Goal: Communication & Community: Answer question/provide support

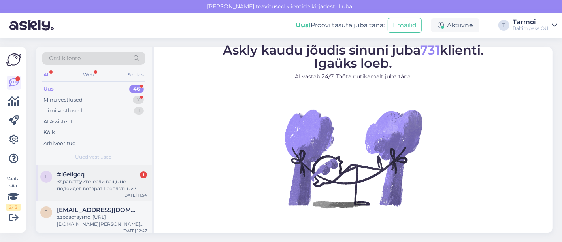
click at [82, 187] on div "Здравствуйте, если вещь не подойдет, возврат бесплатный?" at bounding box center [102, 185] width 90 height 14
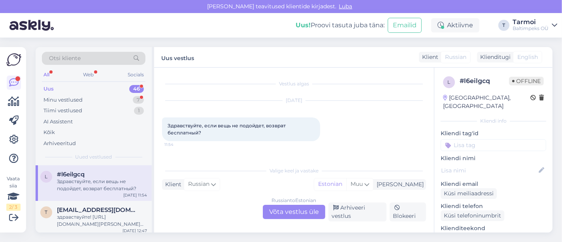
click at [294, 208] on div "Russian to Estonian Võta vestlus üle" at bounding box center [294, 212] width 62 height 14
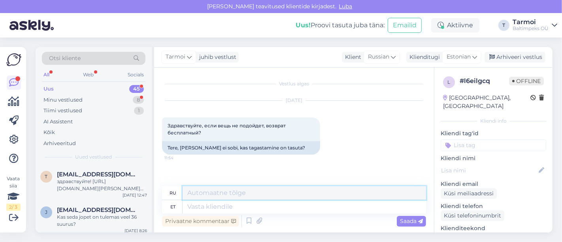
click at [246, 190] on textarea at bounding box center [305, 192] width 244 height 13
type textarea "Tere, Jah, tagastamine on tasuta"
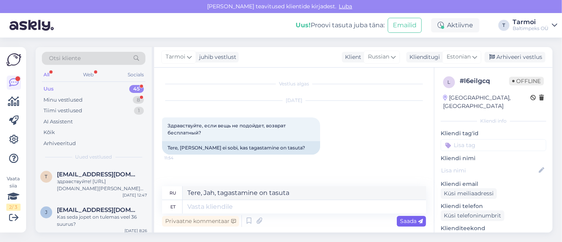
click at [412, 219] on span "Saada" at bounding box center [411, 221] width 23 height 7
click at [404, 223] on span "Saada" at bounding box center [411, 221] width 23 height 7
click at [408, 221] on span "Saada" at bounding box center [411, 221] width 23 height 7
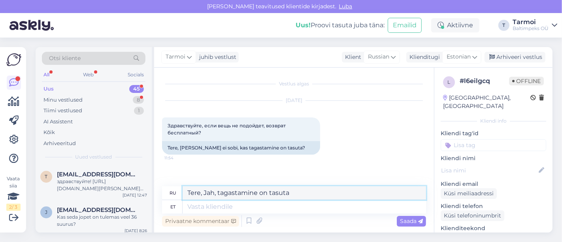
click at [312, 191] on textarea "Tere, Jah, tagastamine on tasuta" at bounding box center [305, 192] width 244 height 13
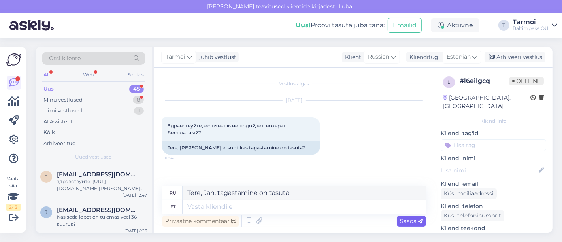
click at [407, 216] on div "Saada" at bounding box center [411, 221] width 29 height 11
click at [412, 223] on span "Saada" at bounding box center [411, 221] width 23 height 7
click at [268, 212] on textarea at bounding box center [305, 206] width 244 height 13
type textarea "Tere"
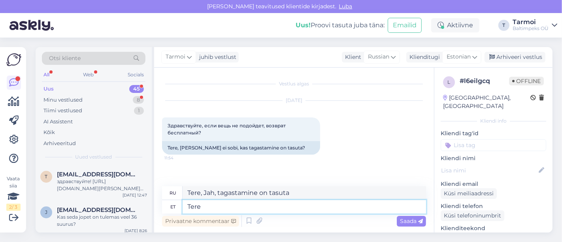
type textarea "Привет"
type textarea "Tere,"
type textarea "Привет,"
type textarea "Tere, Jah,m"
type textarea "Здравствуйте, да, это так."
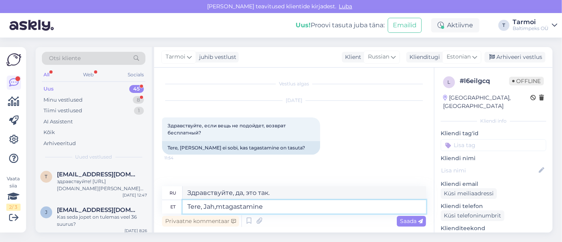
type textarea "Tere, Jah,mtagastamine"
type textarea "Здравствуйте, да, я могу его вернуть."
type textarea "Tere, Jah,mtagastamine on"
type textarea "Здравствуйте, да, возврат средств возможен."
type textarea "Tere, Jah,mtagastamine on tasuta"
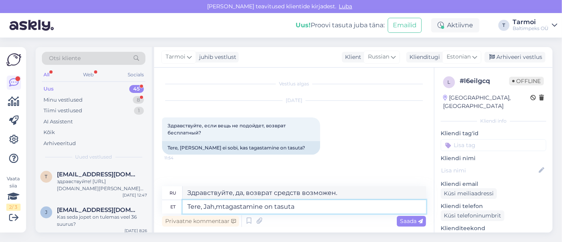
type textarea "Здравствуйте, да, возврат бесплатный."
click at [221, 208] on textarea "Tere, Jah,mtagastamine on tasuta" at bounding box center [305, 206] width 244 height 13
type textarea "Tere, Jah,tagastamine on tasuta"
click at [425, 226] on div "Saada" at bounding box center [411, 221] width 29 height 11
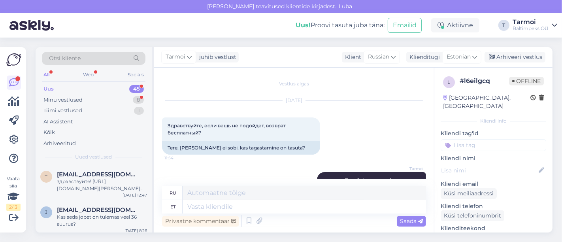
scroll to position [31, 0]
